Goal: Information Seeking & Learning: Get advice/opinions

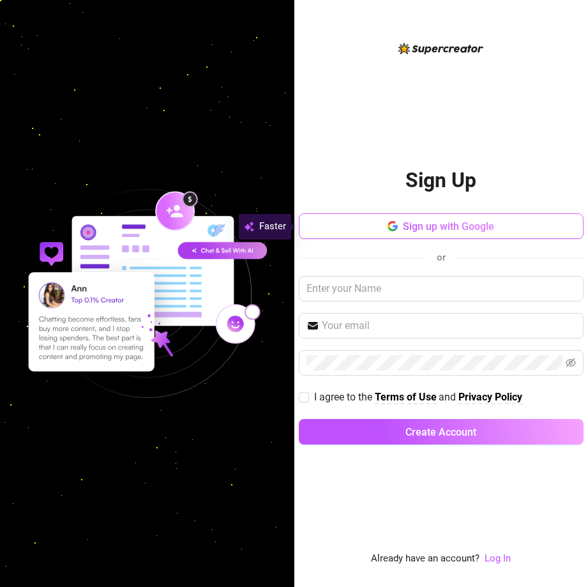
click at [486, 235] on button "Sign up with Google" at bounding box center [441, 226] width 285 height 26
click at [400, 225] on button "Sign up with Google" at bounding box center [441, 226] width 285 height 26
click at [392, 227] on icon "button" at bounding box center [393, 226] width 10 height 10
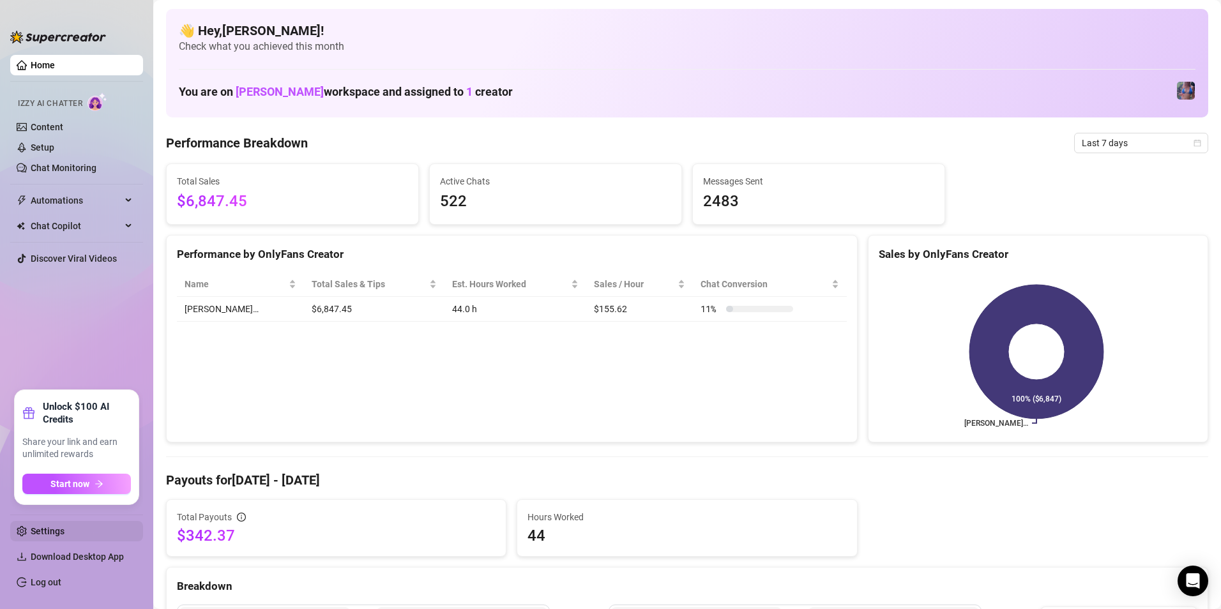
click at [64, 536] on link "Settings" at bounding box center [48, 531] width 34 height 10
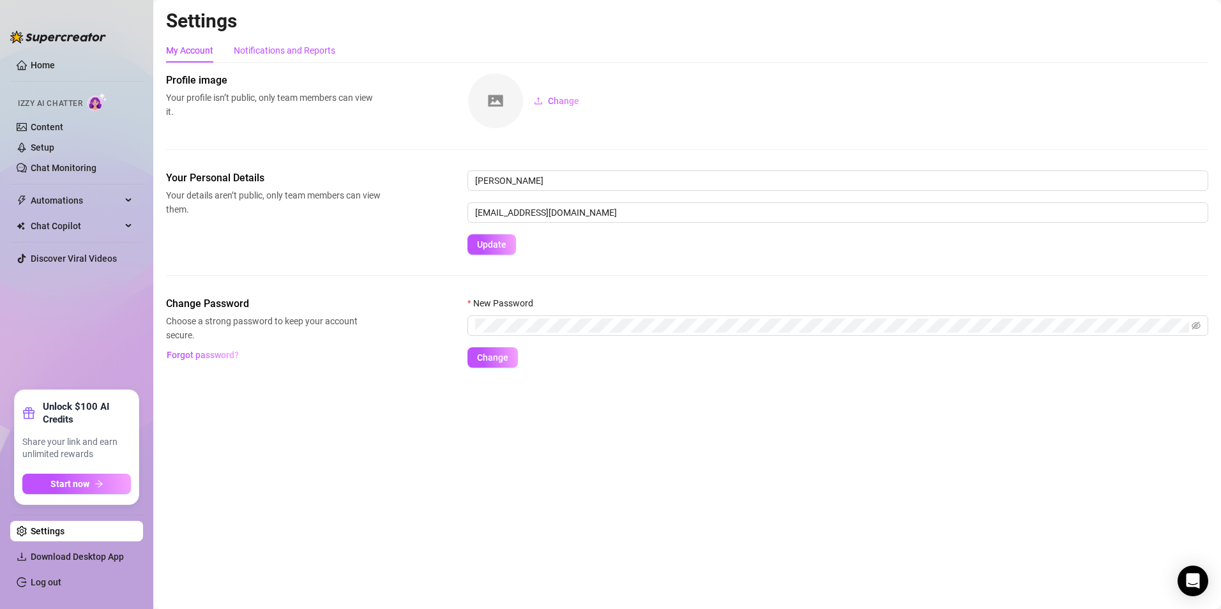
click at [291, 54] on div "Notifications and Reports" at bounding box center [285, 50] width 102 height 14
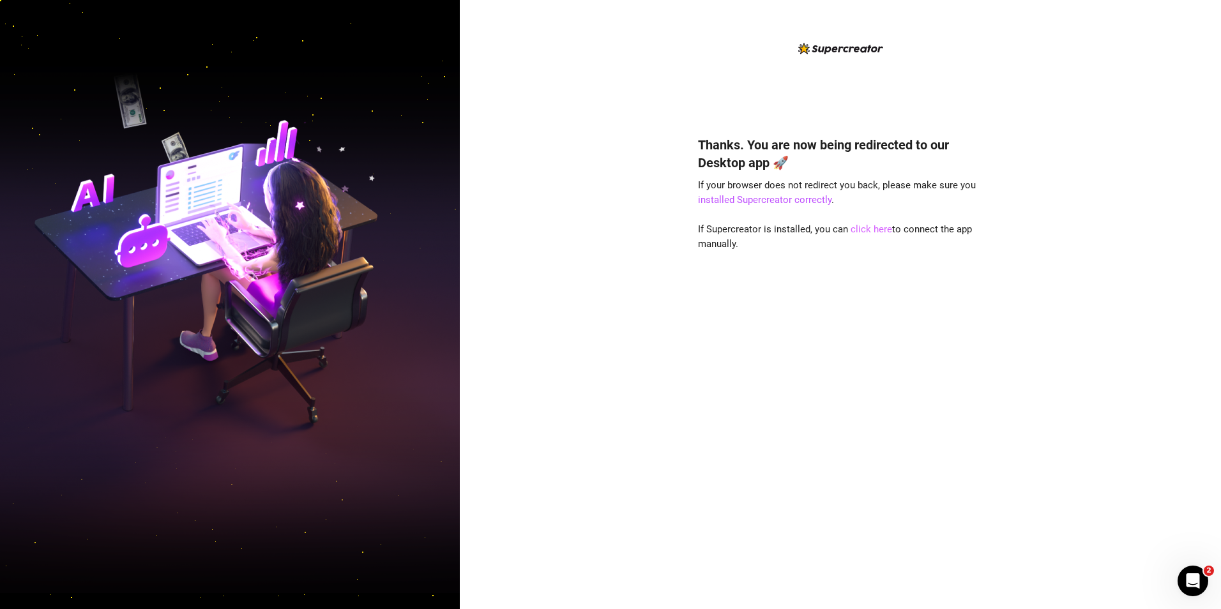
click at [875, 231] on link "click here" at bounding box center [870, 228] width 41 height 11
click at [871, 230] on link "click here" at bounding box center [870, 228] width 41 height 11
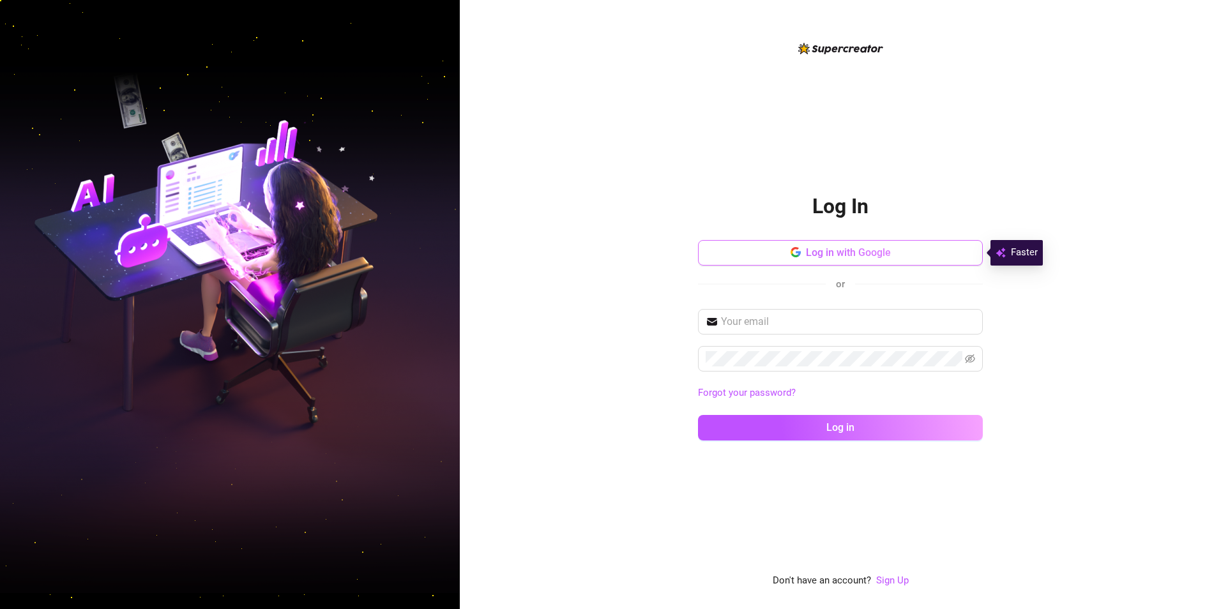
click at [813, 253] on span "Log in with Google" at bounding box center [848, 252] width 85 height 12
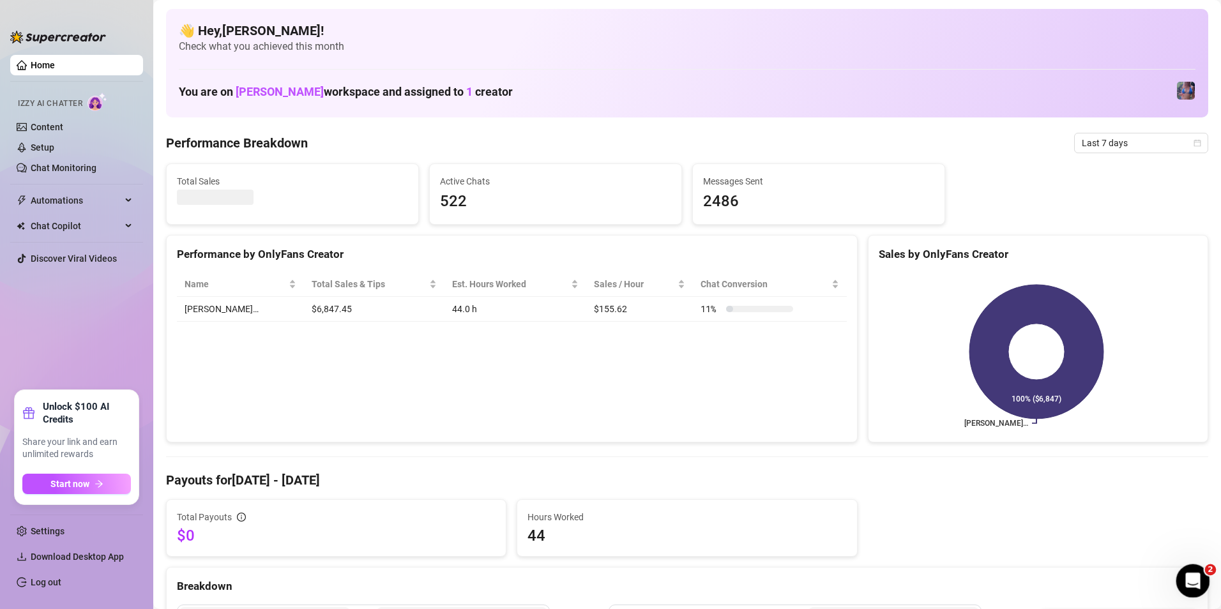
click at [1188, 586] on icon "Open Intercom Messenger" at bounding box center [1190, 579] width 21 height 21
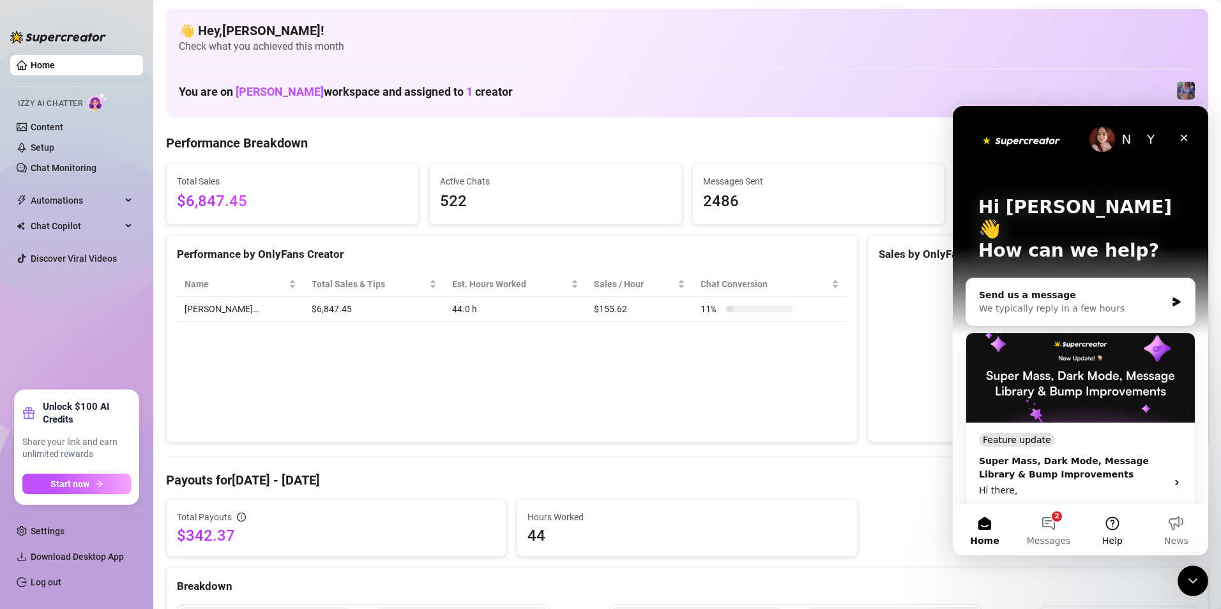
click at [1113, 522] on button "Help" at bounding box center [1112, 529] width 64 height 51
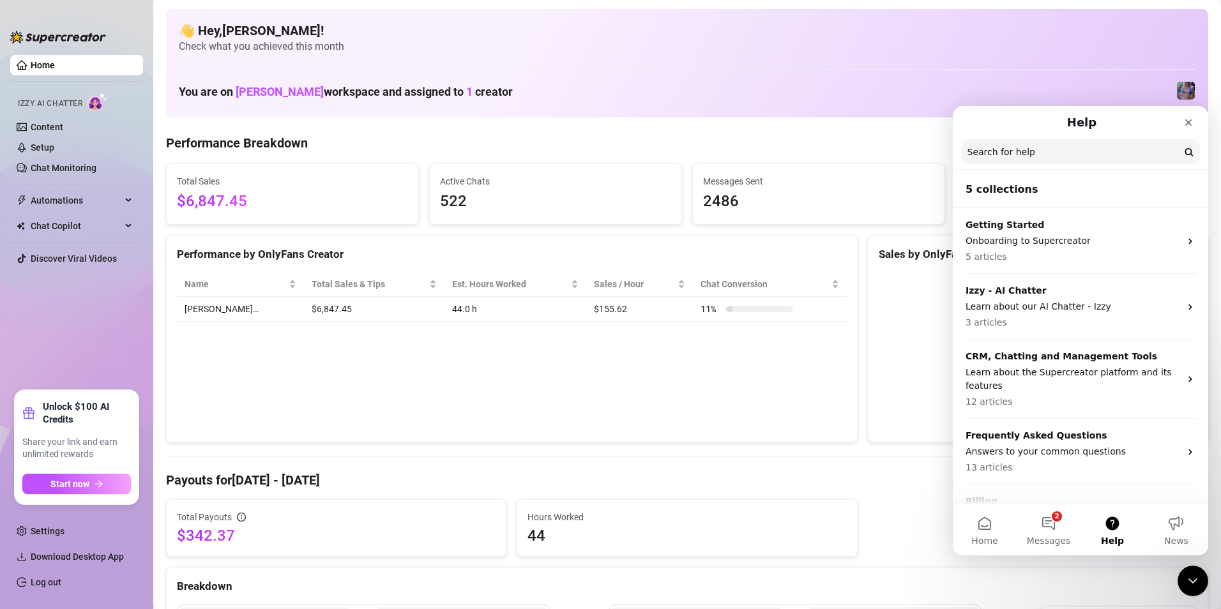
click at [1058, 154] on input "Search for help" at bounding box center [1080, 151] width 239 height 25
click at [1036, 155] on input "Search for help" at bounding box center [1080, 152] width 238 height 25
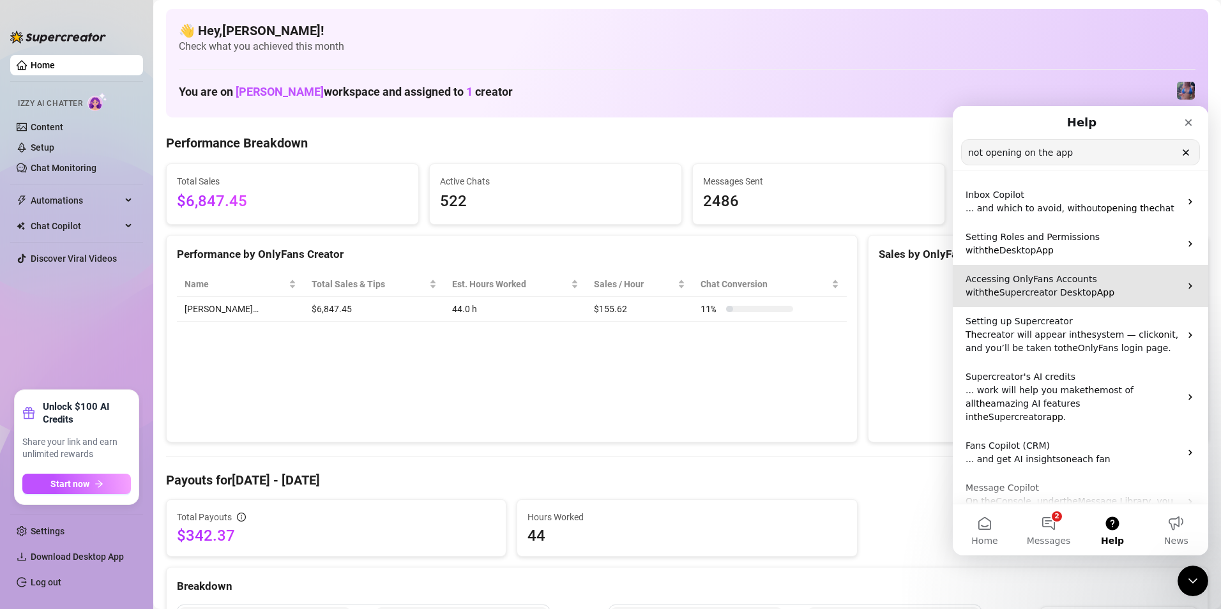
type input "not opening on the app"
click at [1068, 276] on p "Accessing OnlyFans Accounts with the Supercreator Desktop App" at bounding box center [1072, 286] width 215 height 27
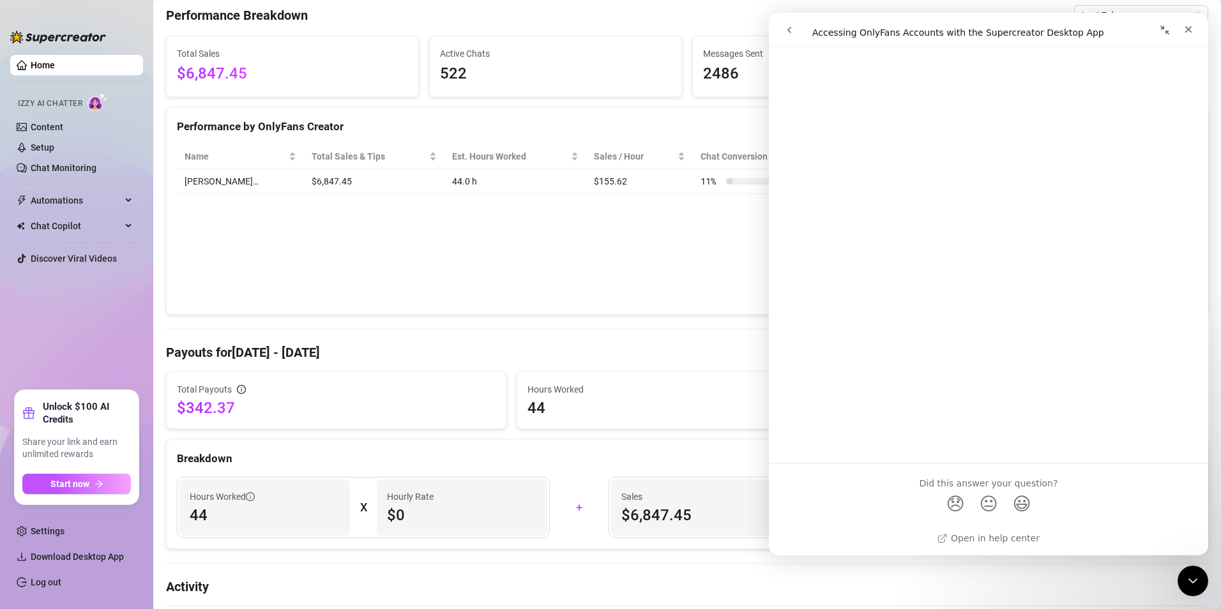
scroll to position [2176, 0]
click at [1189, 26] on icon "Close" at bounding box center [1188, 29] width 10 height 10
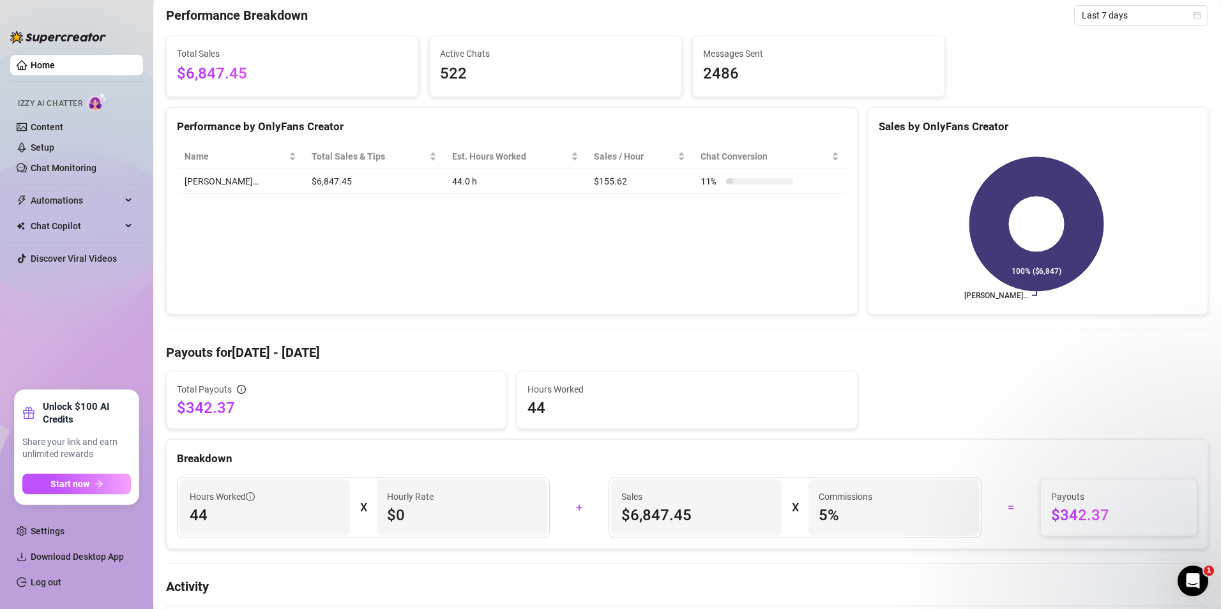
scroll to position [0, 0]
click at [1195, 582] on icon "Open Intercom Messenger" at bounding box center [1190, 579] width 21 height 21
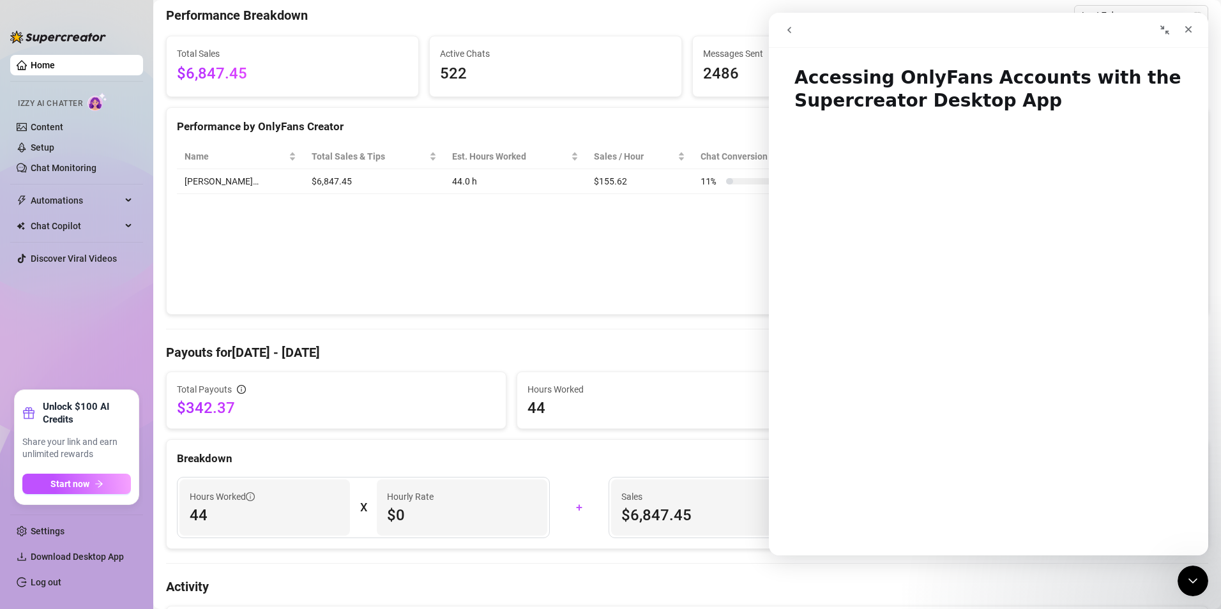
click at [792, 32] on icon "go back" at bounding box center [789, 30] width 10 height 10
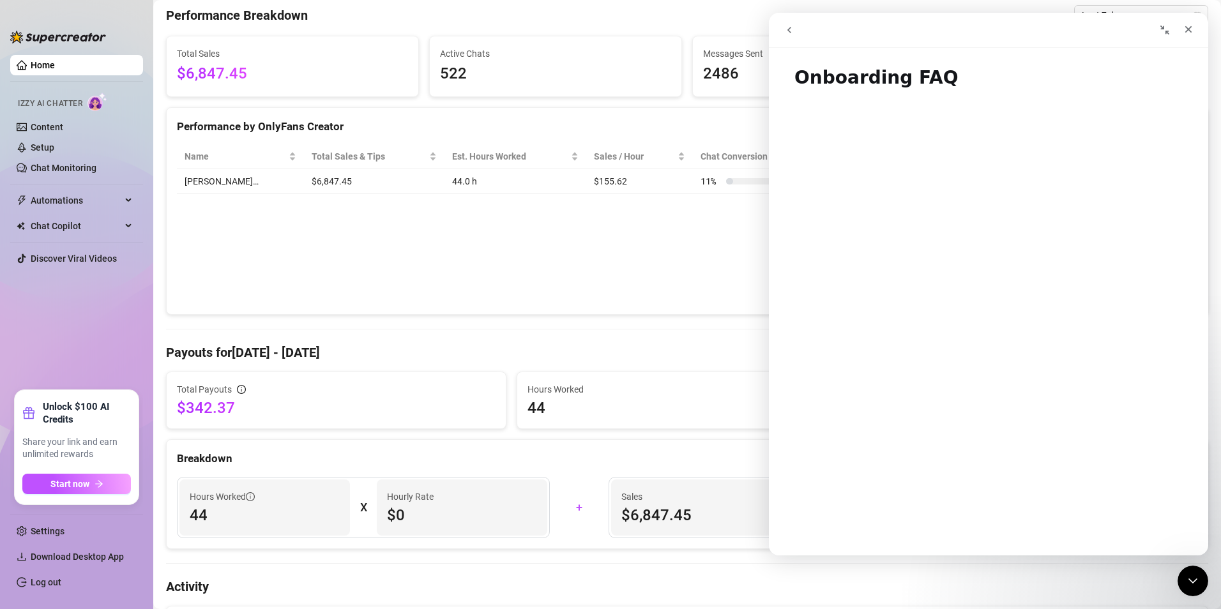
click at [792, 33] on icon "go back" at bounding box center [789, 30] width 10 height 10
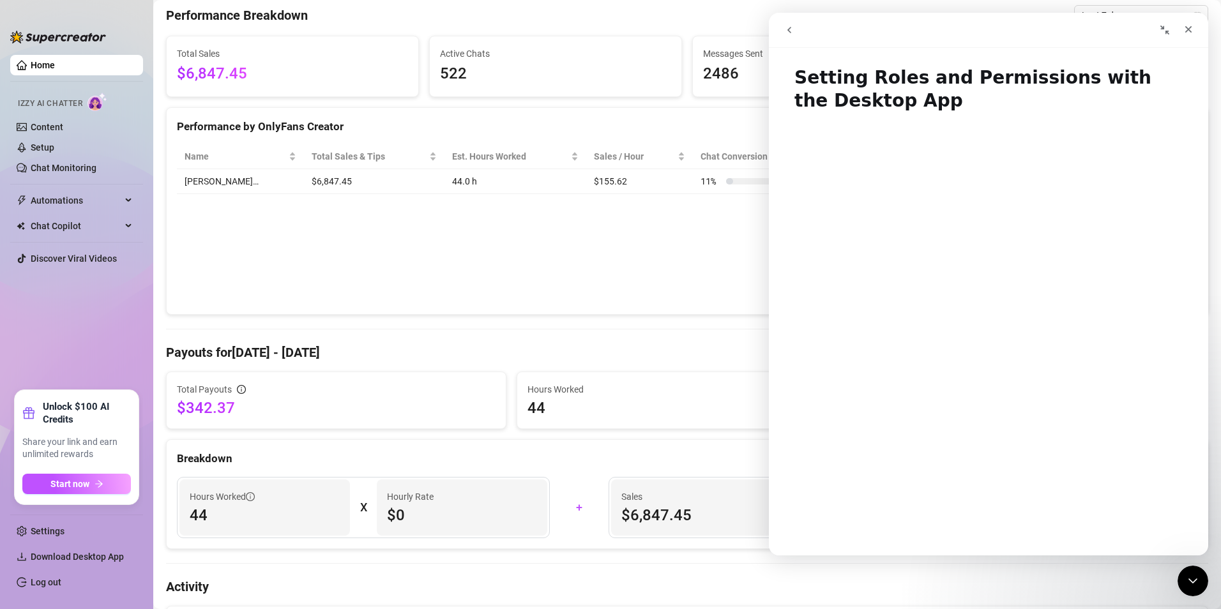
click at [790, 34] on icon "go back" at bounding box center [789, 30] width 10 height 10
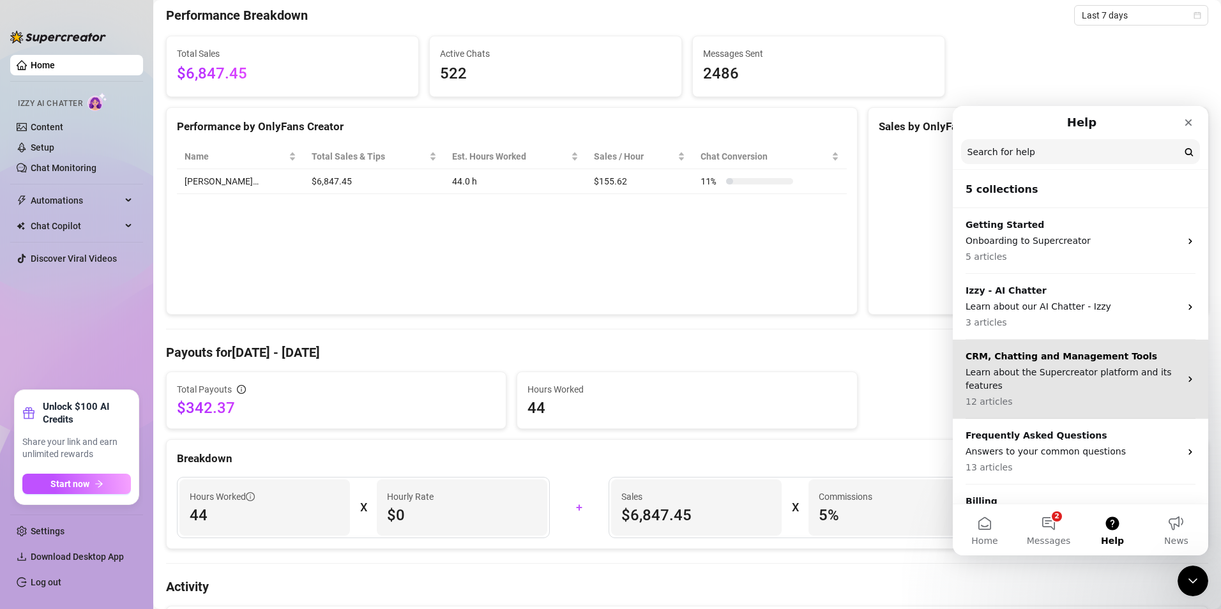
scroll to position [47, 0]
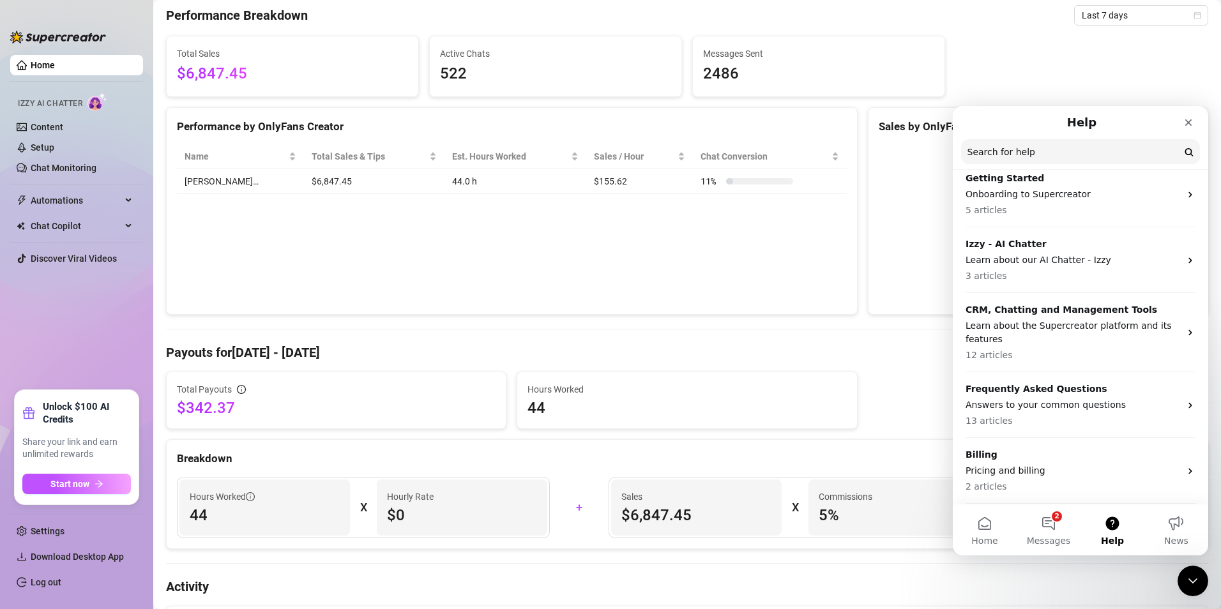
click at [1030, 158] on input "Search for help" at bounding box center [1080, 151] width 239 height 25
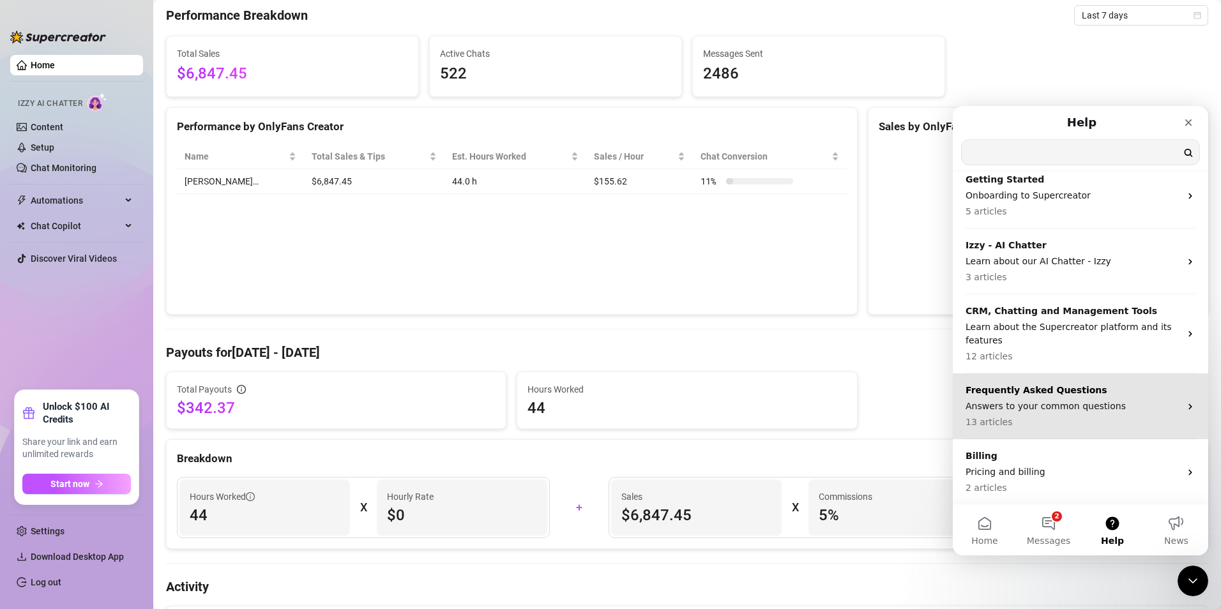
click at [1059, 409] on p "Answers to your common questions" at bounding box center [1072, 406] width 215 height 13
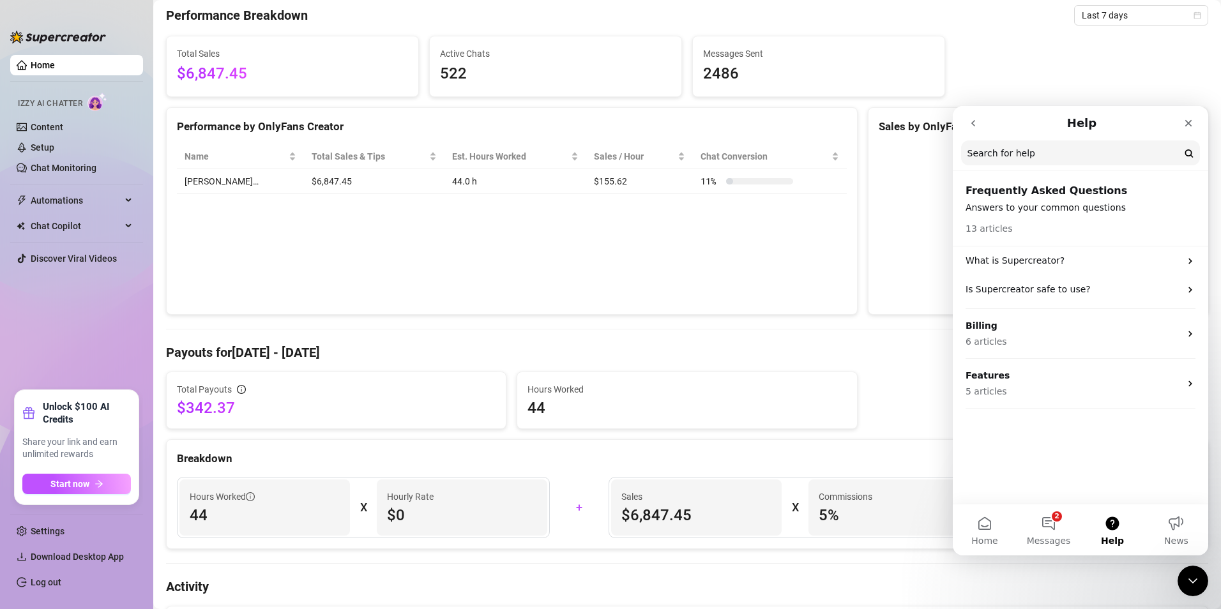
click at [1039, 162] on input "Search for help" at bounding box center [1080, 152] width 239 height 25
type input "n"
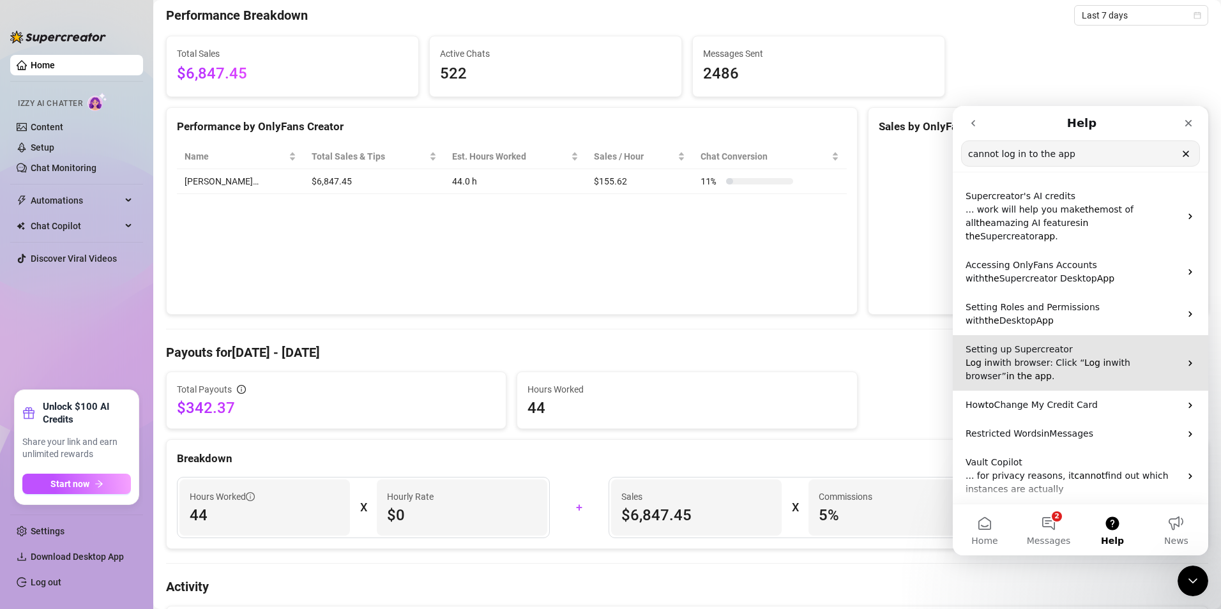
type input "cannot log in to the app"
click at [1105, 356] on p "Log in with browser: Click “ Log in with browser” in the app ." at bounding box center [1072, 369] width 215 height 27
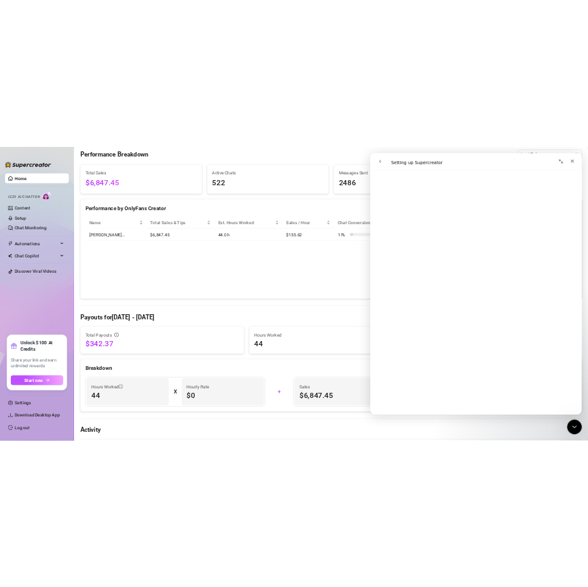
scroll to position [0, 0]
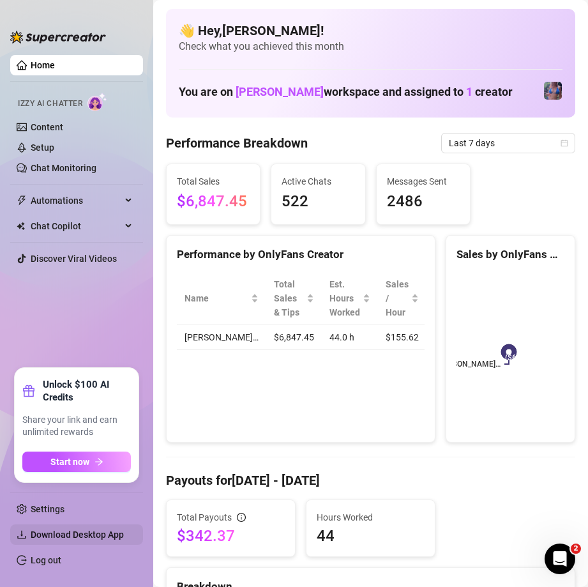
click at [106, 534] on span "Download Desktop App" at bounding box center [77, 534] width 93 height 10
click at [52, 561] on link "Log out" at bounding box center [46, 560] width 31 height 10
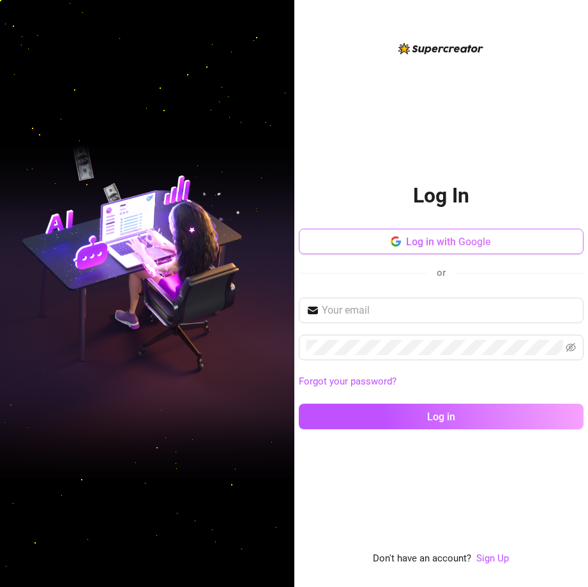
click at [450, 246] on span "Log in with Google" at bounding box center [448, 242] width 85 height 12
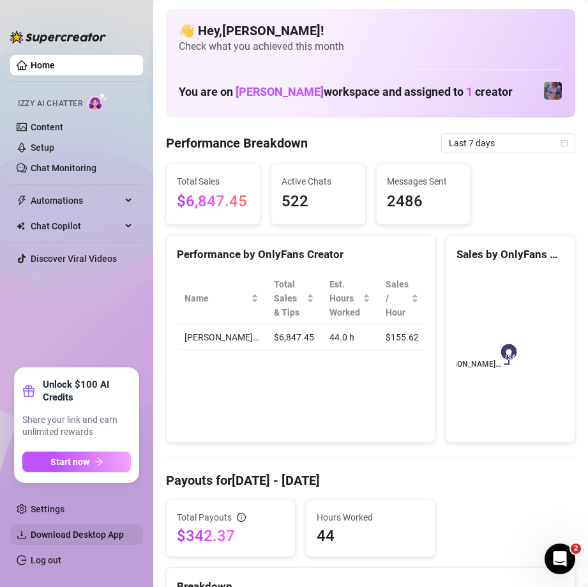
click at [96, 531] on span "Download Desktop App" at bounding box center [77, 534] width 93 height 10
click at [54, 555] on link "Log out" at bounding box center [46, 560] width 31 height 10
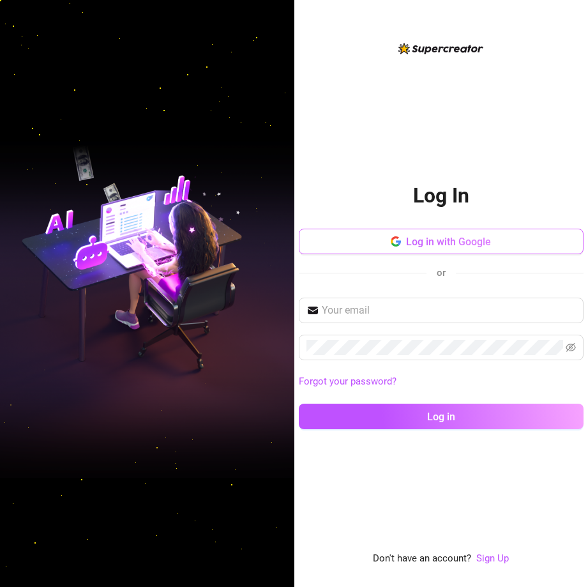
click at [461, 245] on span "Log in with Google" at bounding box center [448, 242] width 85 height 12
